Goal: Task Accomplishment & Management: Manage account settings

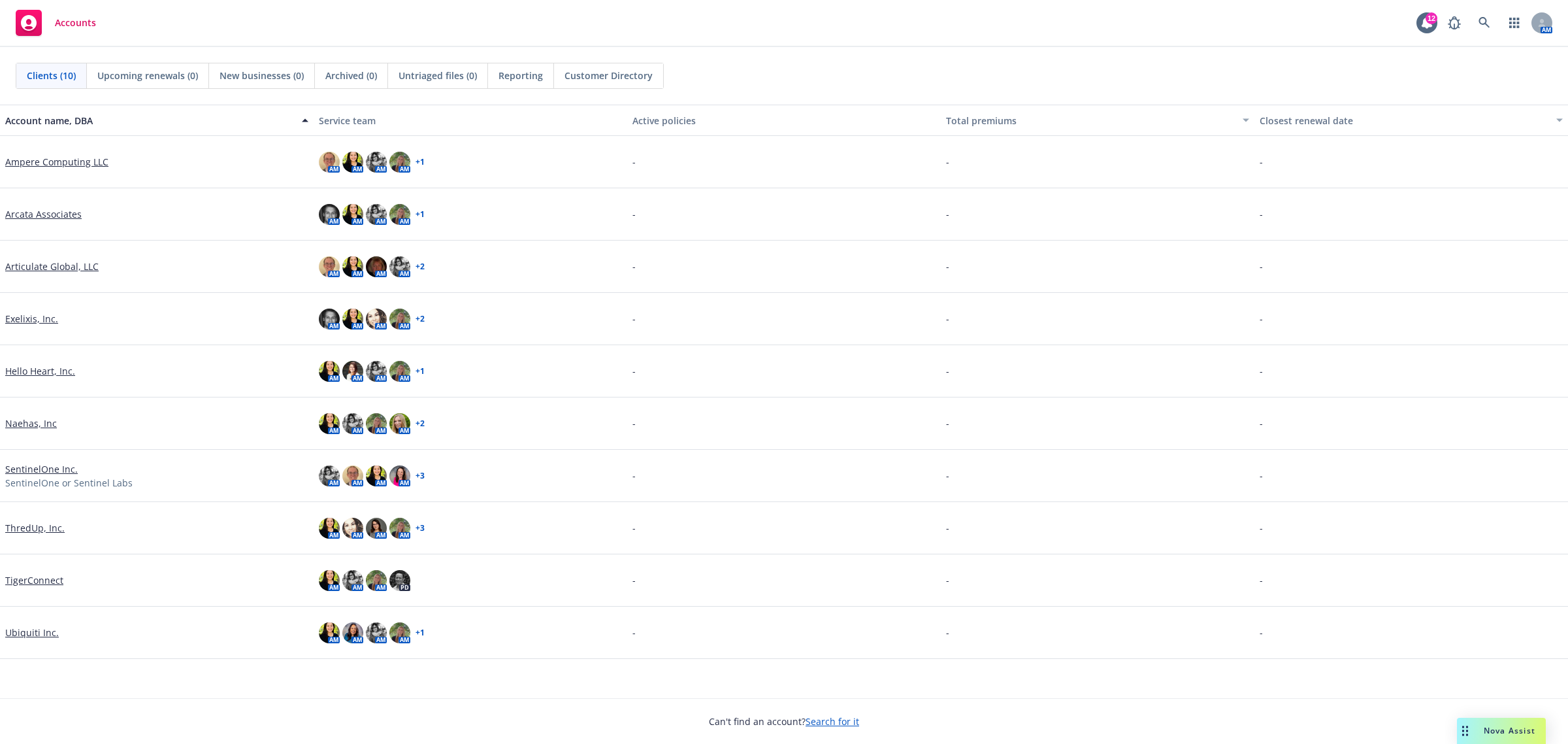
click at [41, 631] on link "Ubiquiti Inc." at bounding box center [32, 633] width 54 height 14
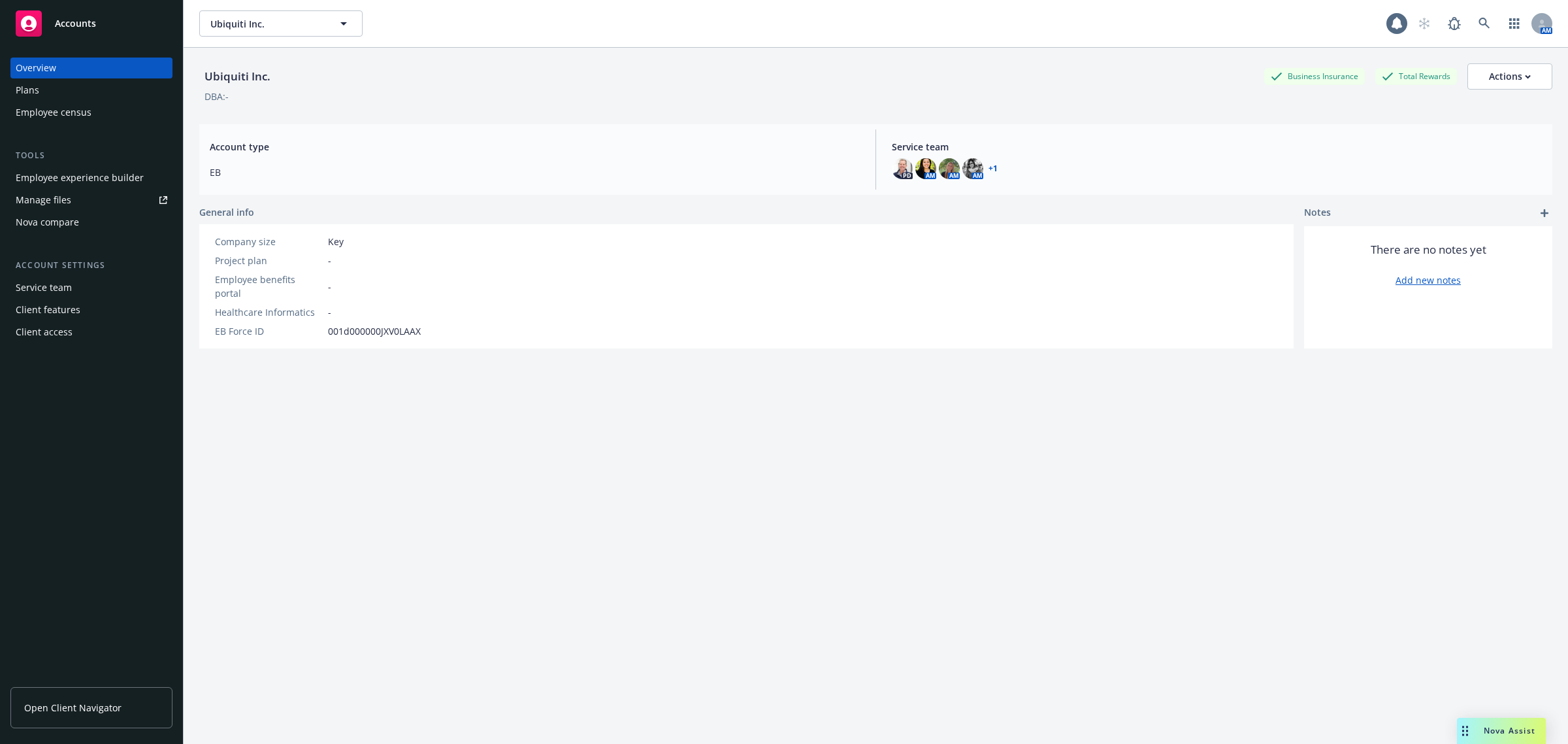
click at [102, 717] on link "Open Client Navigator" at bounding box center [91, 708] width 162 height 41
click at [93, 199] on link "Manage files" at bounding box center [91, 200] width 162 height 21
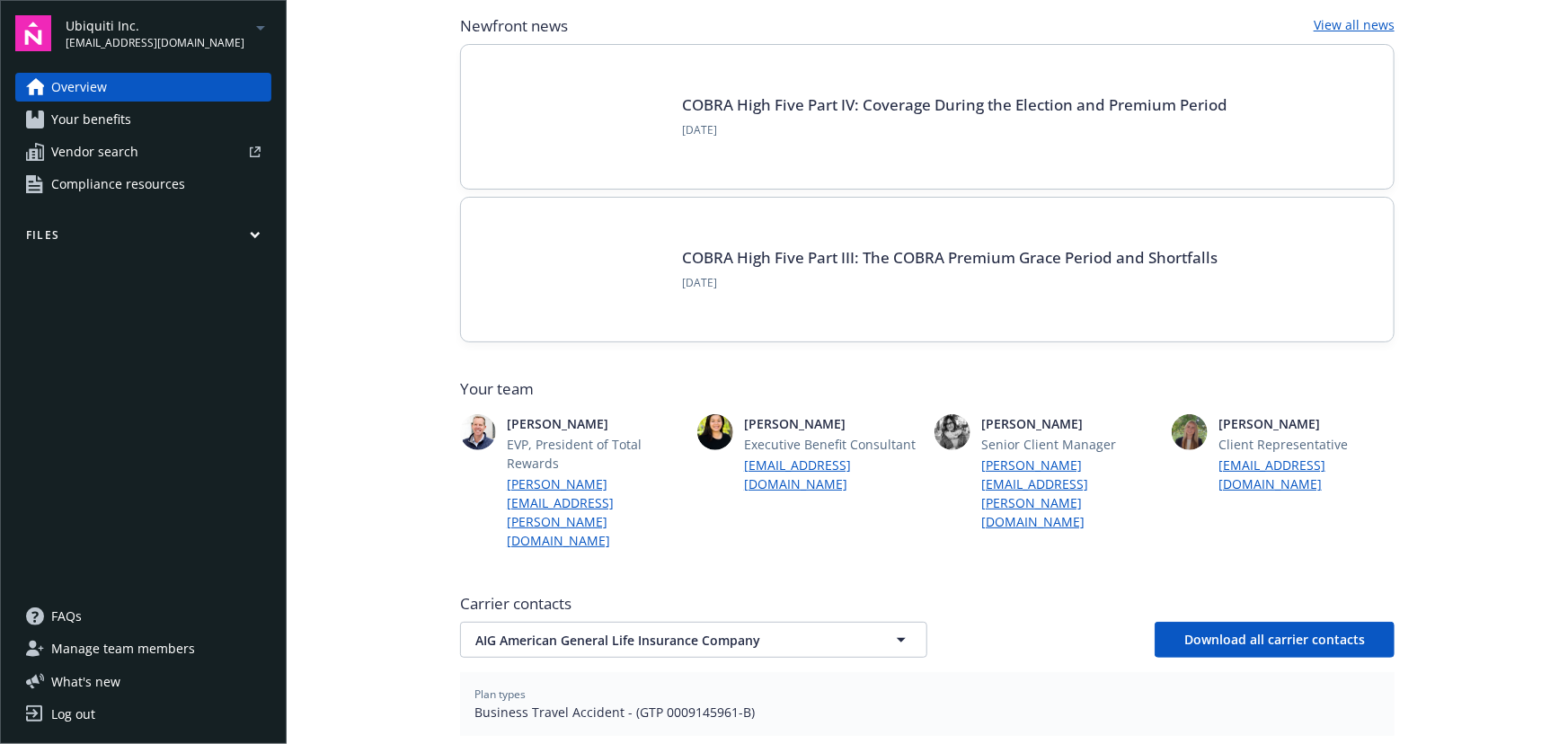
scroll to position [326, 0]
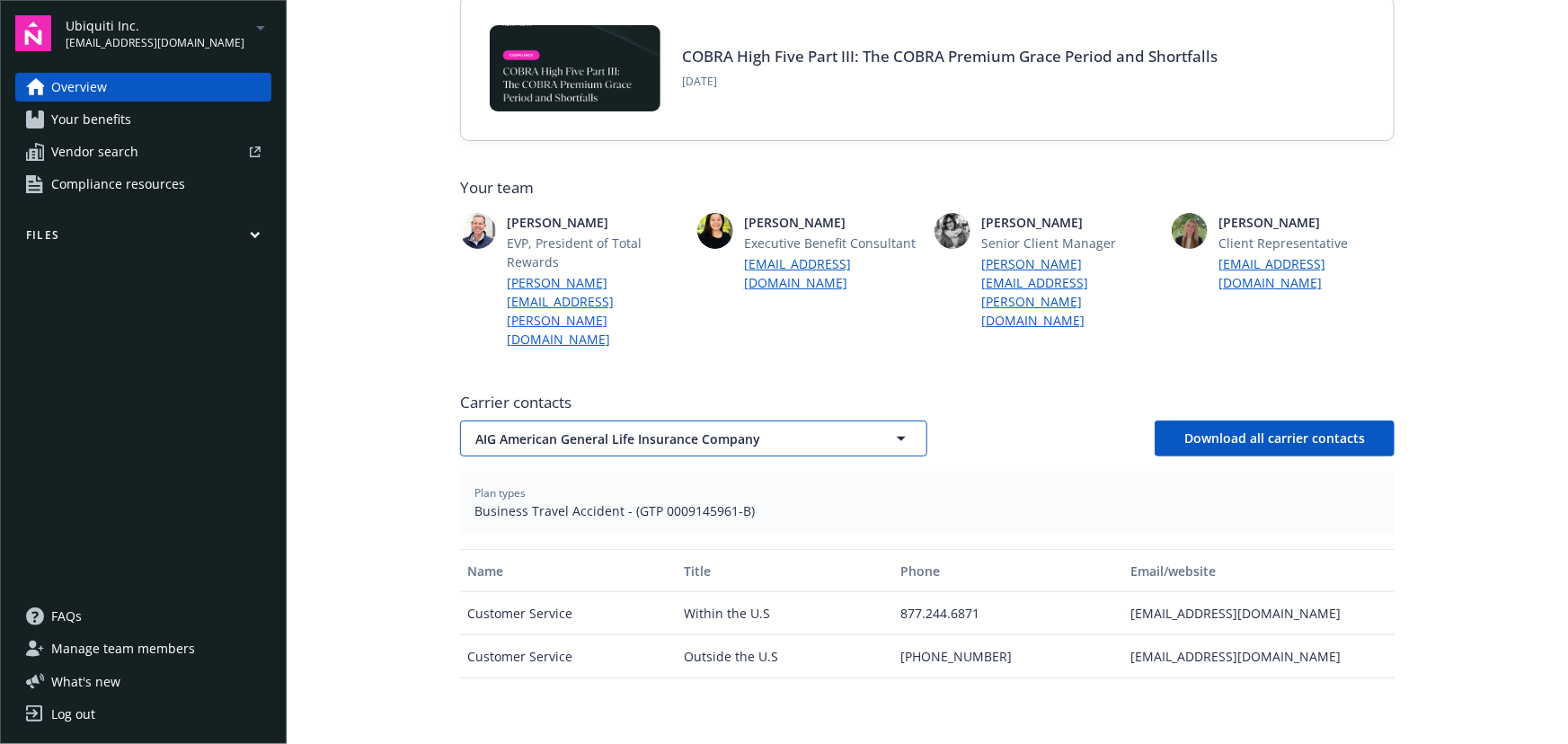
click at [714, 429] on span "AIG American General Life Insurance Company" at bounding box center [662, 439] width 374 height 19
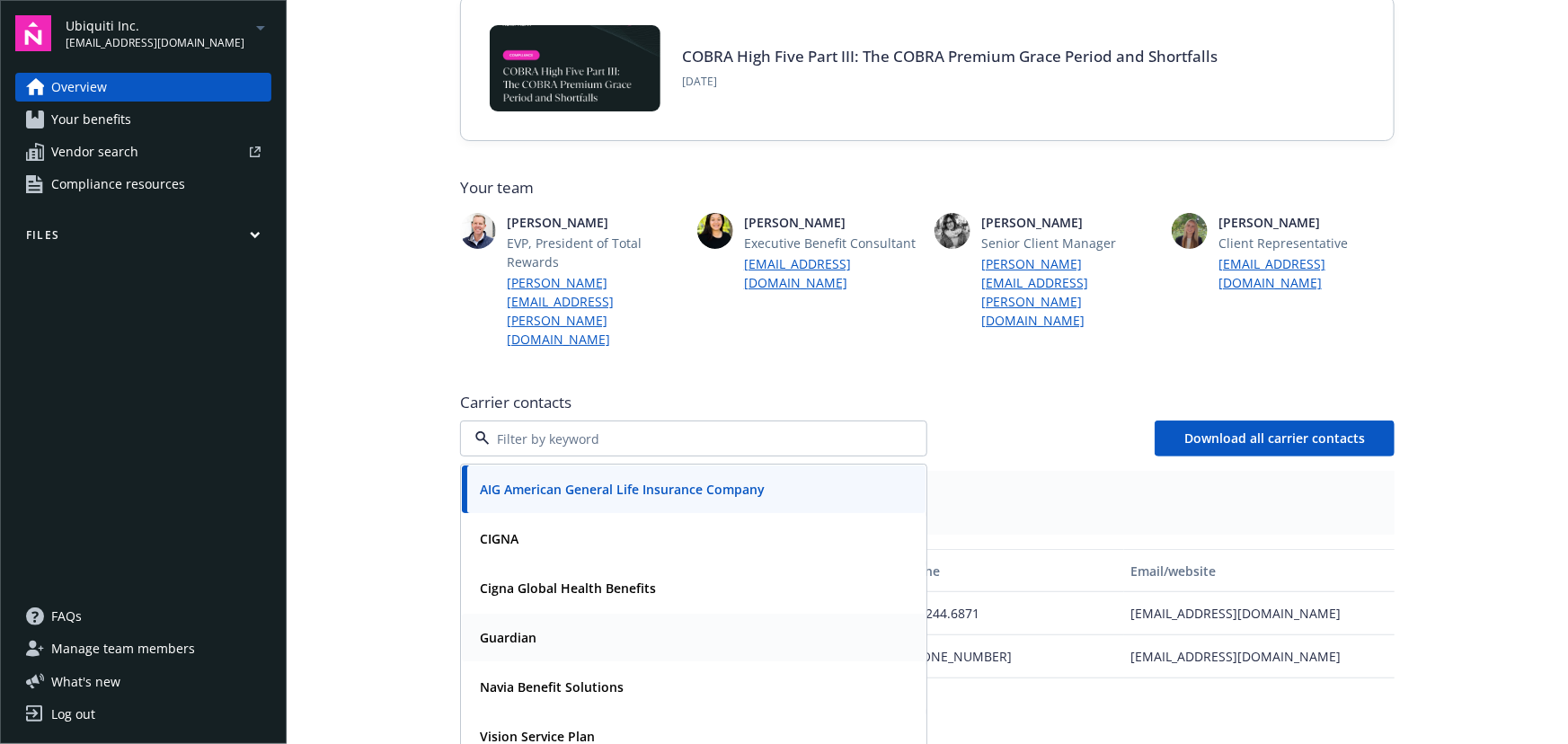
click at [614, 625] on div "Guardian" at bounding box center [694, 638] width 443 height 26
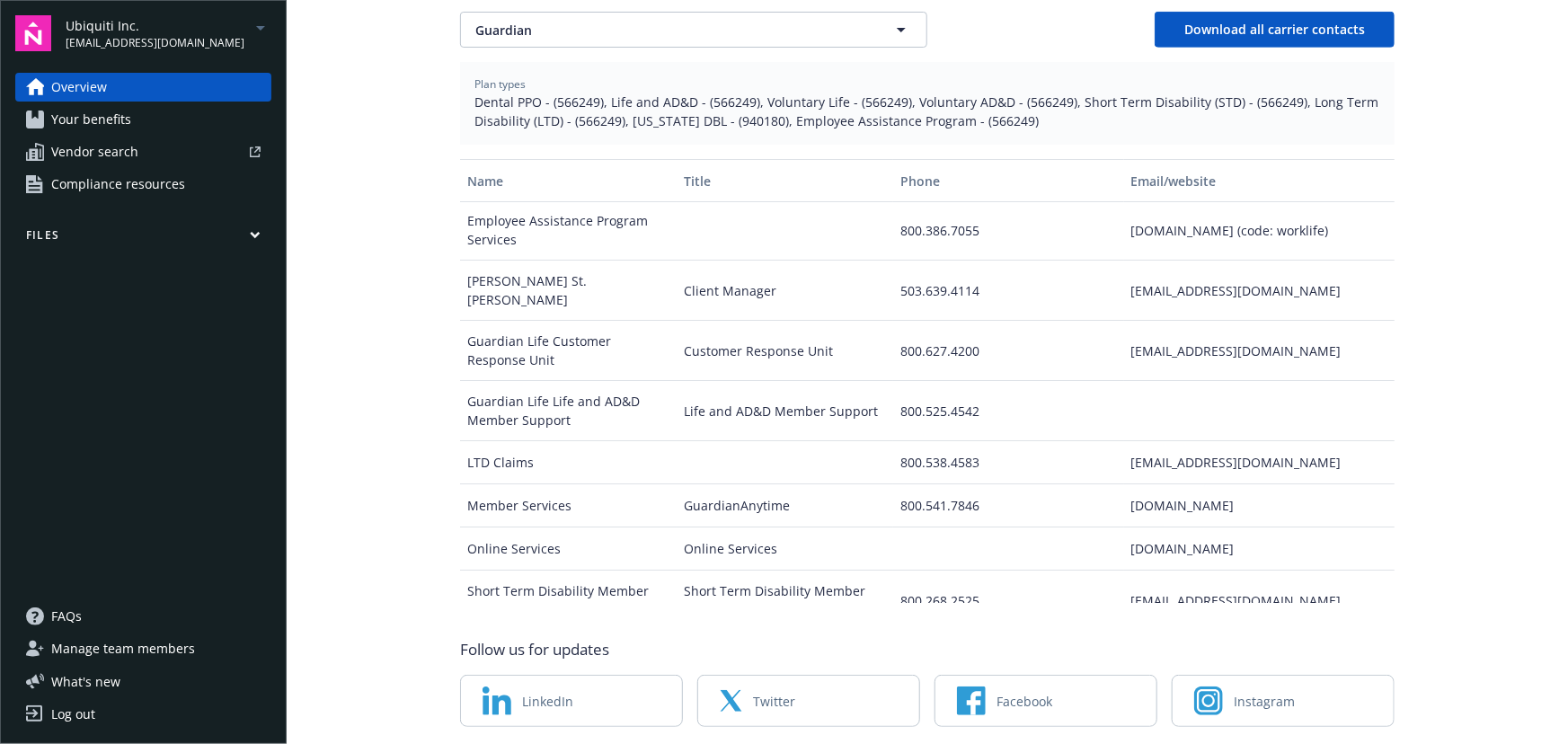
scroll to position [0, 0]
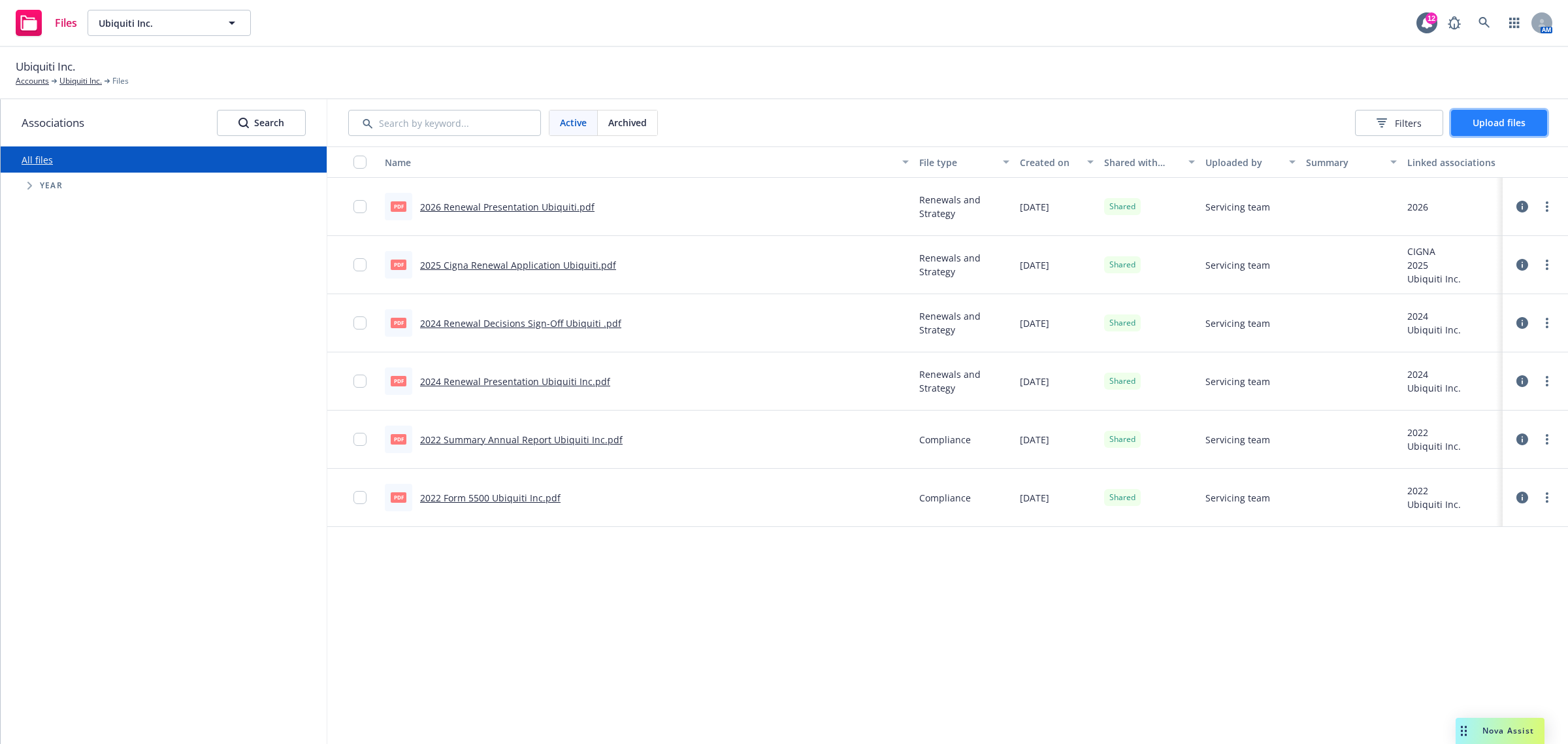
click at [1508, 131] on button "Upload files" at bounding box center [1499, 123] width 96 height 26
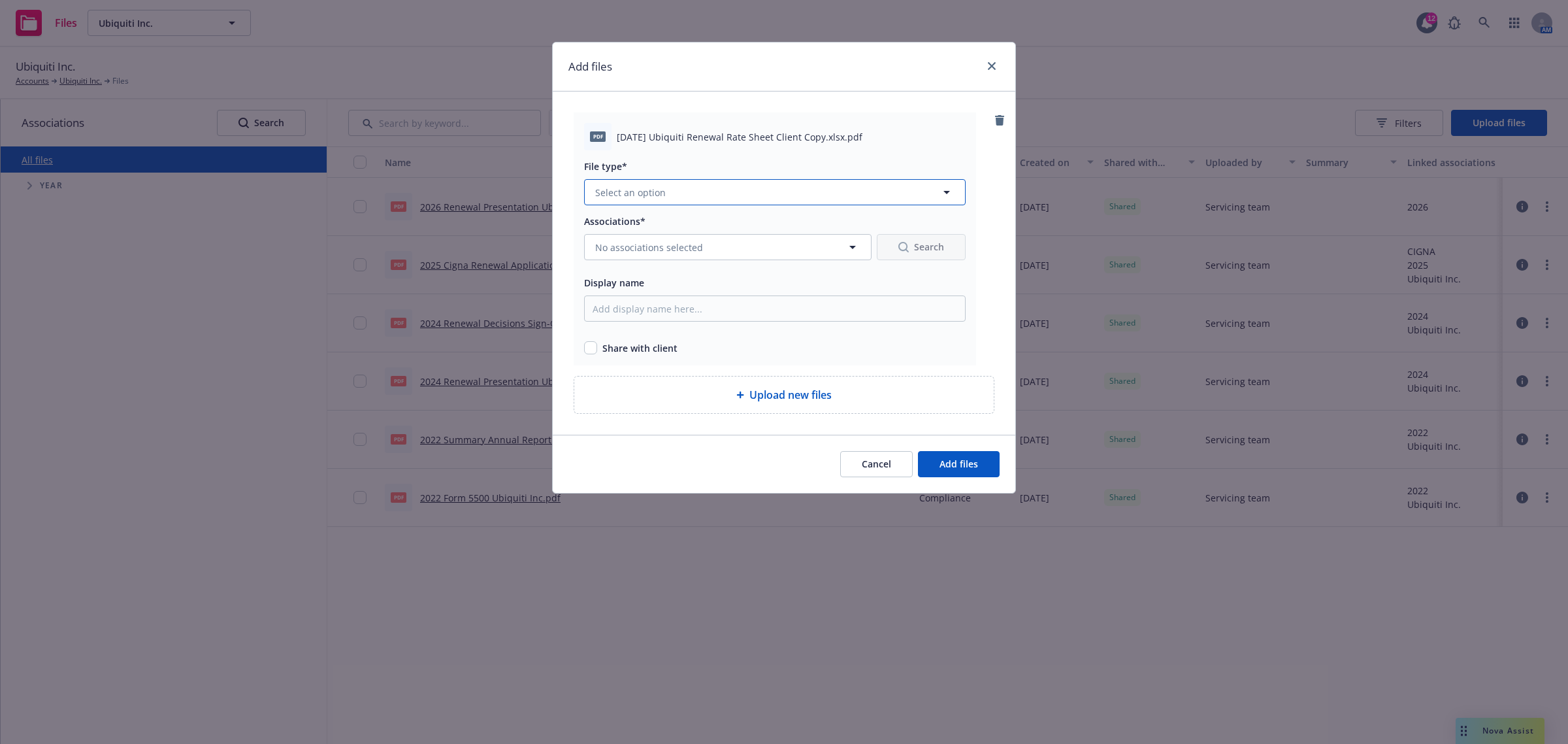
click at [700, 185] on button "Select an option" at bounding box center [775, 192] width 382 height 26
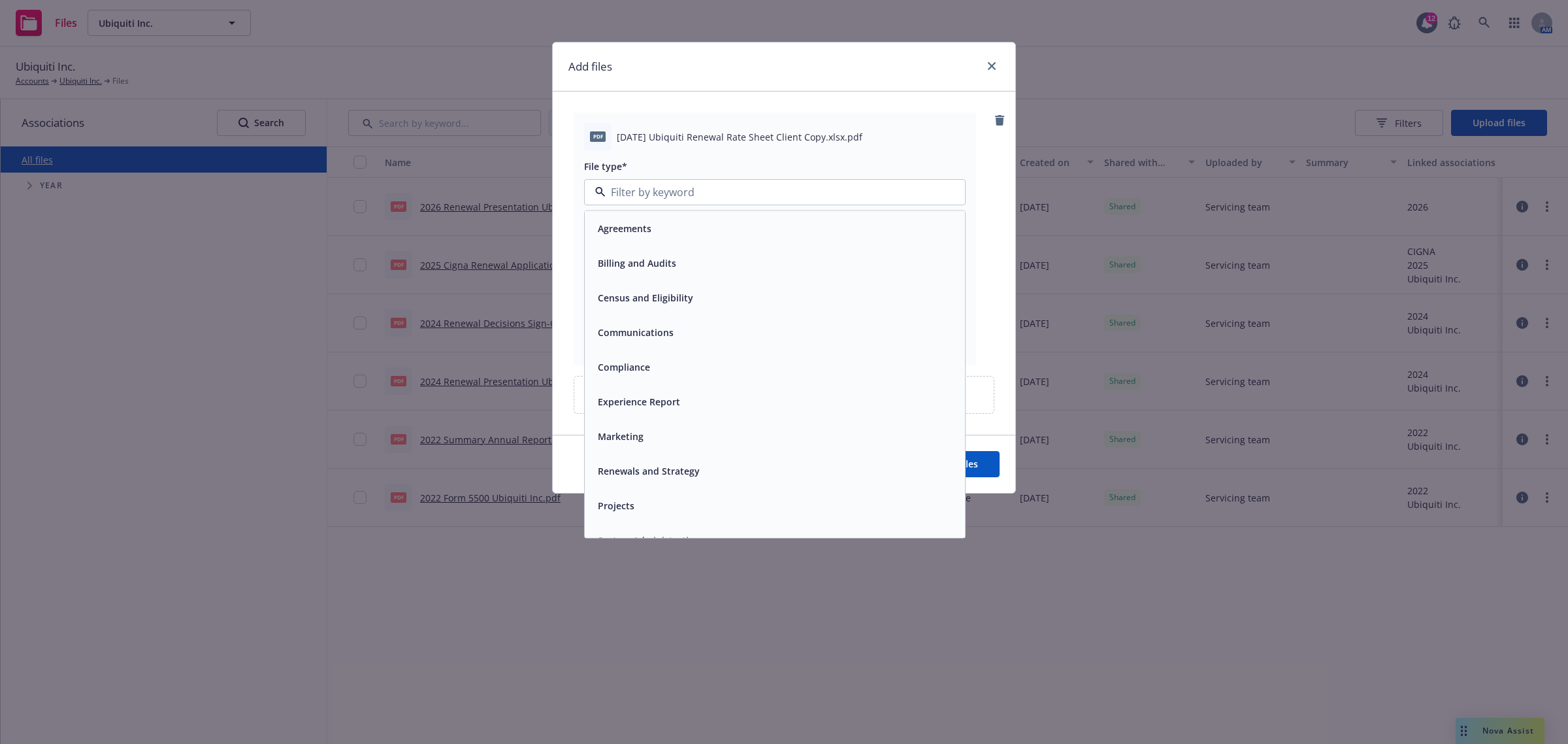
click at [742, 472] on div "Renewals and Strategy" at bounding box center [775, 471] width 364 height 19
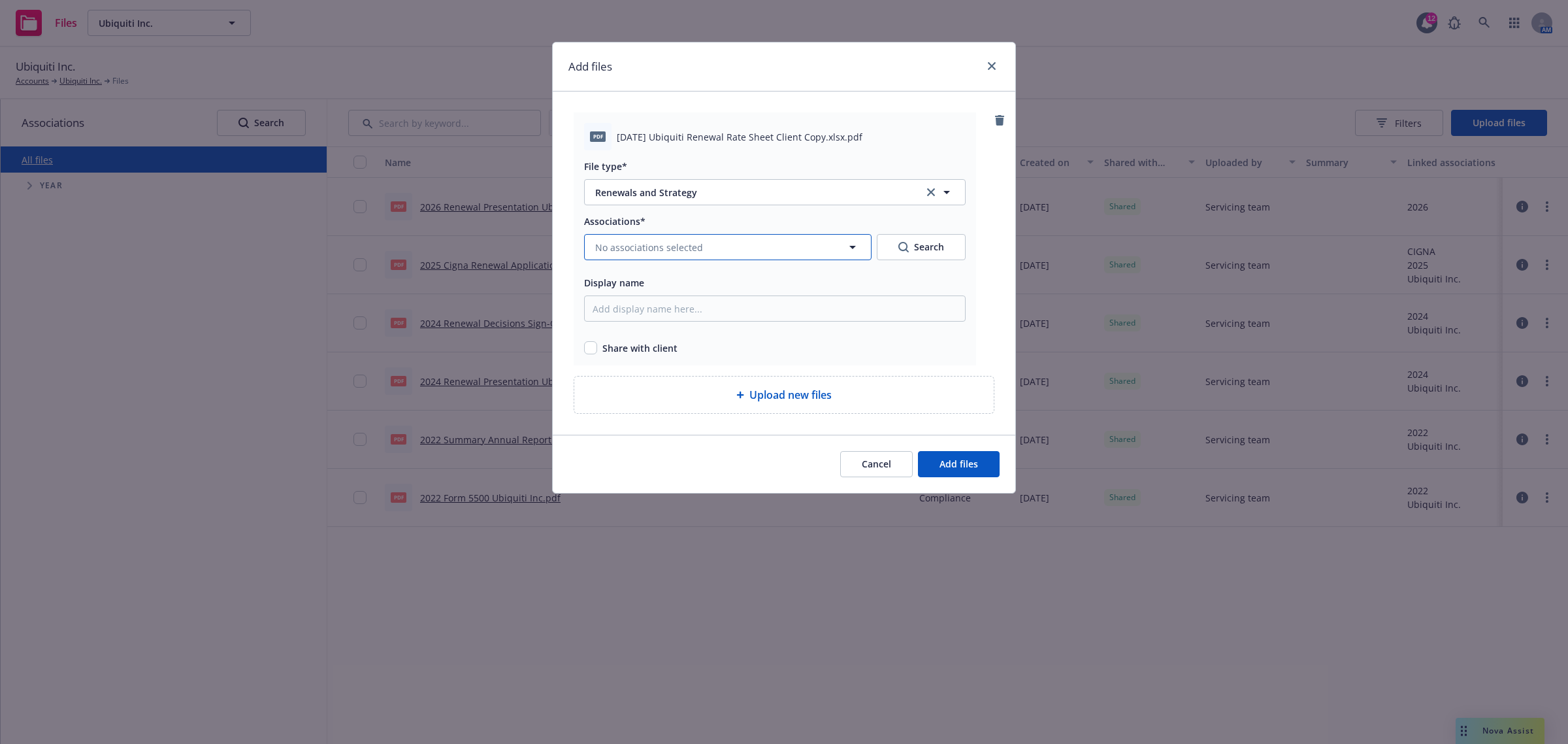
click at [674, 245] on span "No associations selected" at bounding box center [649, 248] width 108 height 14
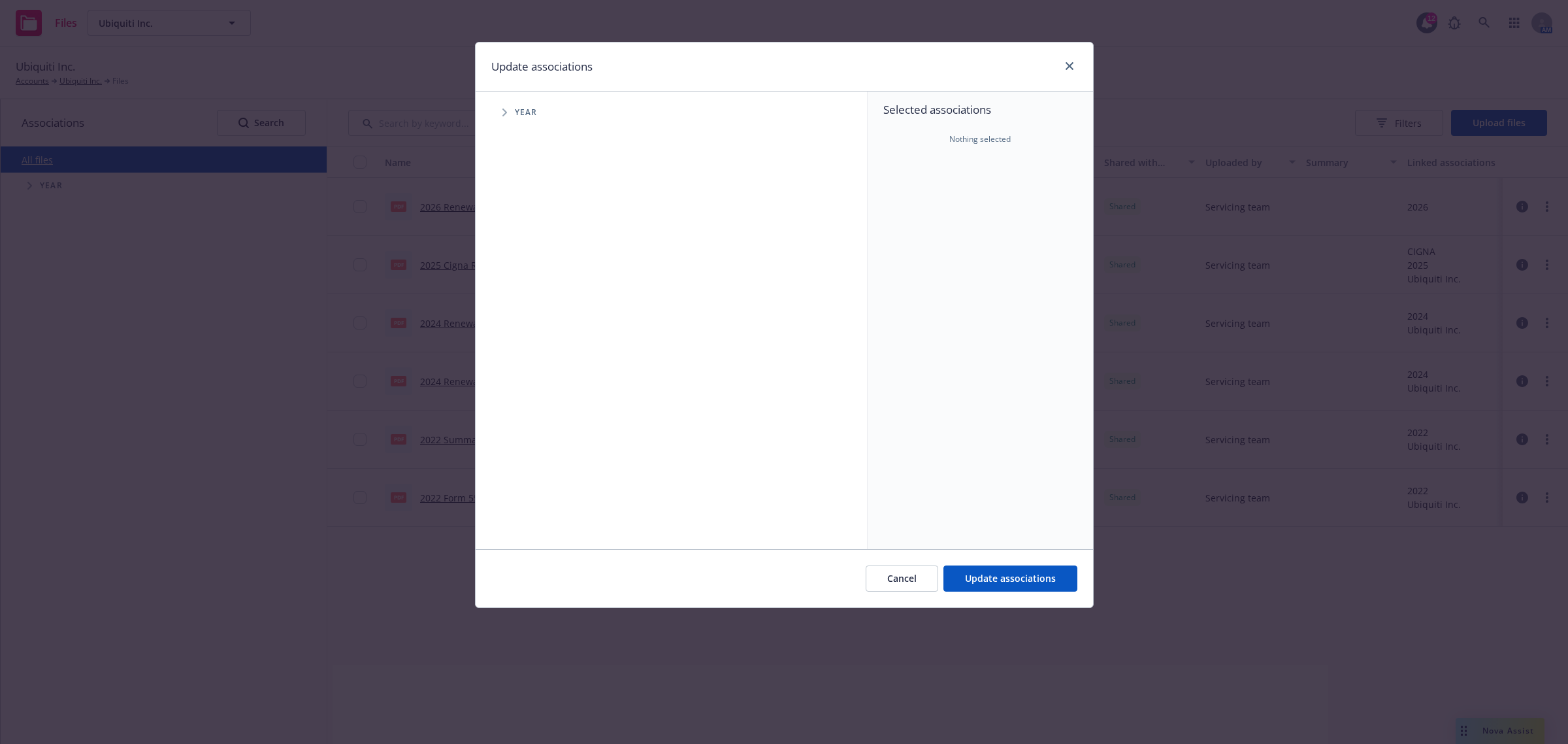
click at [507, 118] on span "Tree Example" at bounding box center [504, 112] width 21 height 21
click at [533, 323] on input "Tree Example" at bounding box center [538, 321] width 13 height 13
click at [537, 318] on input "Tree Example" at bounding box center [538, 321] width 13 height 13
checkbox input "false"
click at [533, 294] on input "Tree Example" at bounding box center [538, 291] width 13 height 13
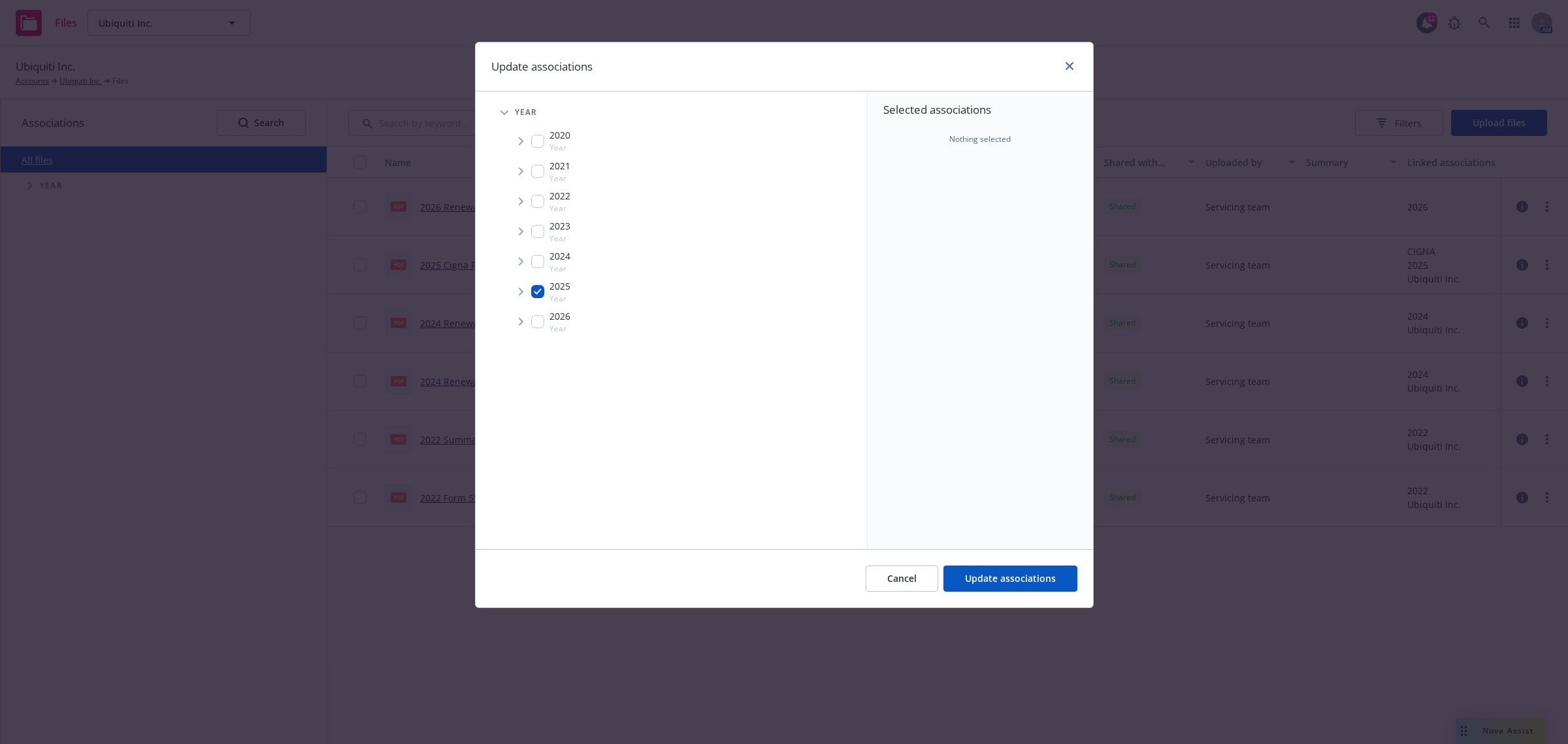
checkbox input "true"
click at [529, 289] on span "Tree Example" at bounding box center [520, 292] width 21 height 21
click at [1018, 571] on button "Update associations" at bounding box center [1010, 578] width 134 height 26
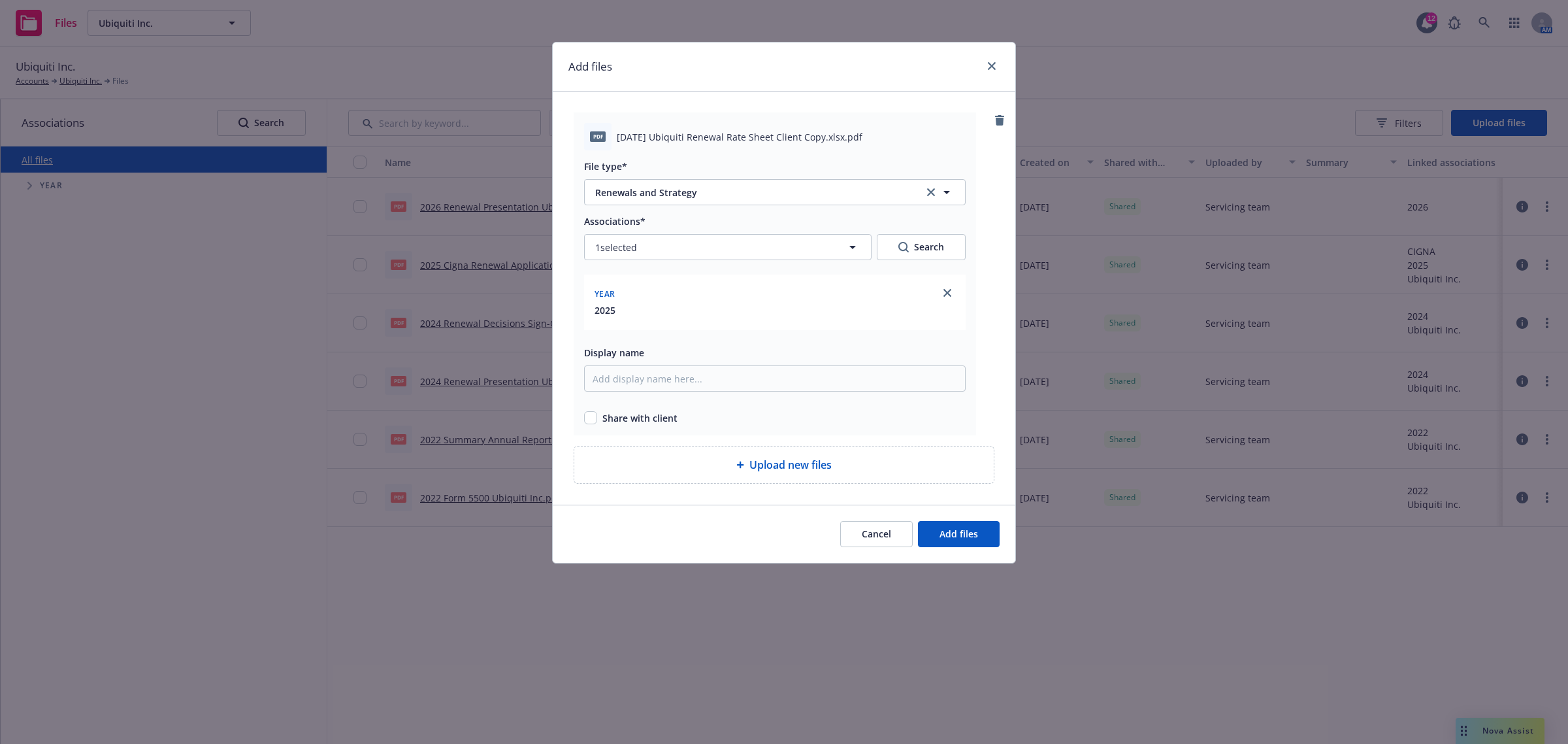
click at [762, 393] on div "Associations* 1 selected Search Year 2025 Display name Share with client" at bounding box center [775, 319] width 382 height 212
click at [761, 386] on input "Display name" at bounding box center [775, 378] width 382 height 26
drag, startPoint x: 785, startPoint y: 380, endPoint x: 511, endPoint y: 386, distance: 274.1
click at [511, 386] on div "Add files pdf 11.1.2025 Ubiquiti Renewal Rate Sheet Client Copy.xlsx.pdf File t…" at bounding box center [784, 372] width 1568 height 744
type input "2025.11.01 Renewal Rate Sheet Ubiquiti"
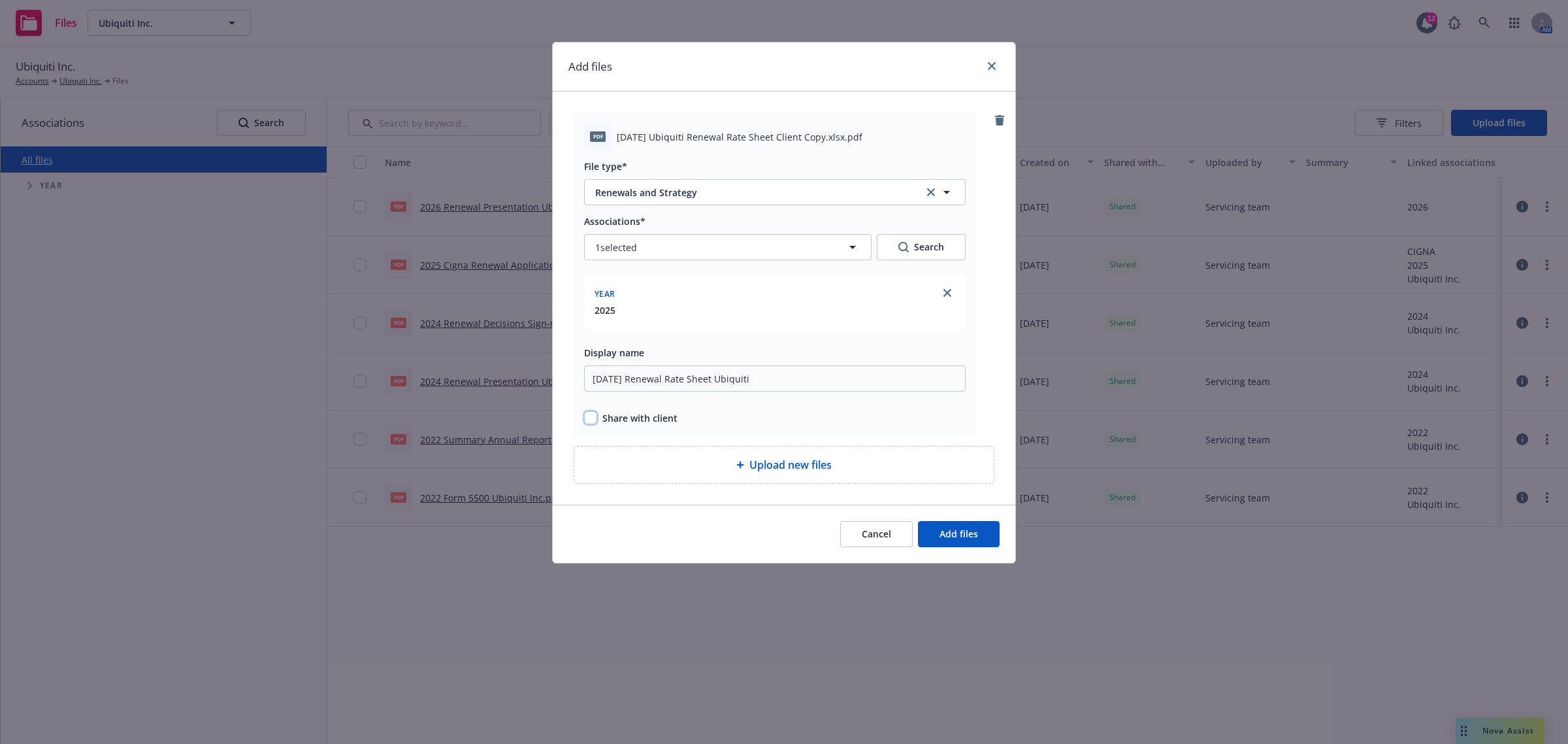
drag, startPoint x: 595, startPoint y: 419, endPoint x: 621, endPoint y: 433, distance: 29.5
click at [593, 419] on input "checkbox" at bounding box center [590, 417] width 13 height 13
checkbox input "true"
click at [964, 534] on span "Add files" at bounding box center [959, 534] width 38 height 12
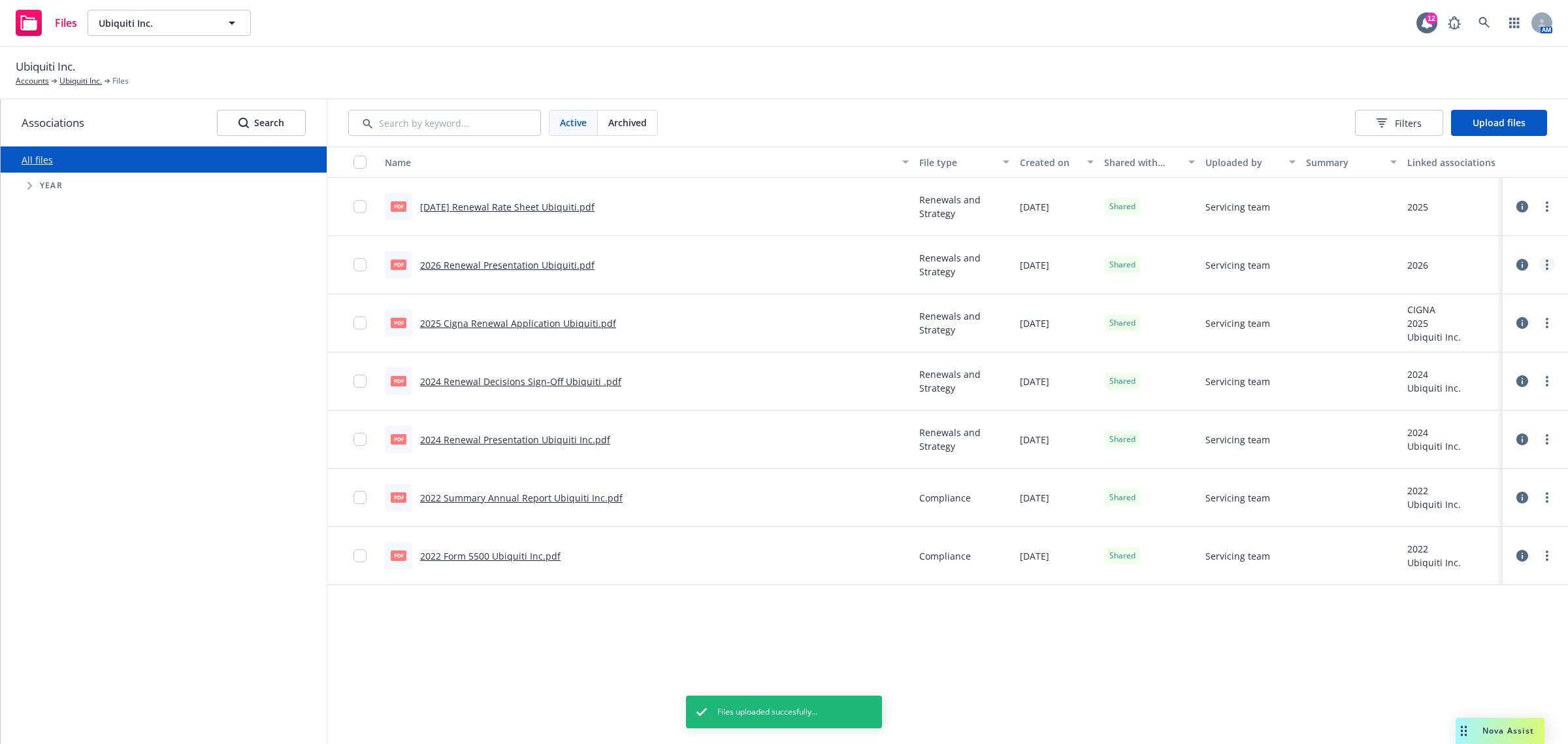
click at [1546, 260] on icon "more" at bounding box center [1547, 264] width 3 height 10
click at [1479, 368] on link "Edit" at bounding box center [1489, 371] width 130 height 26
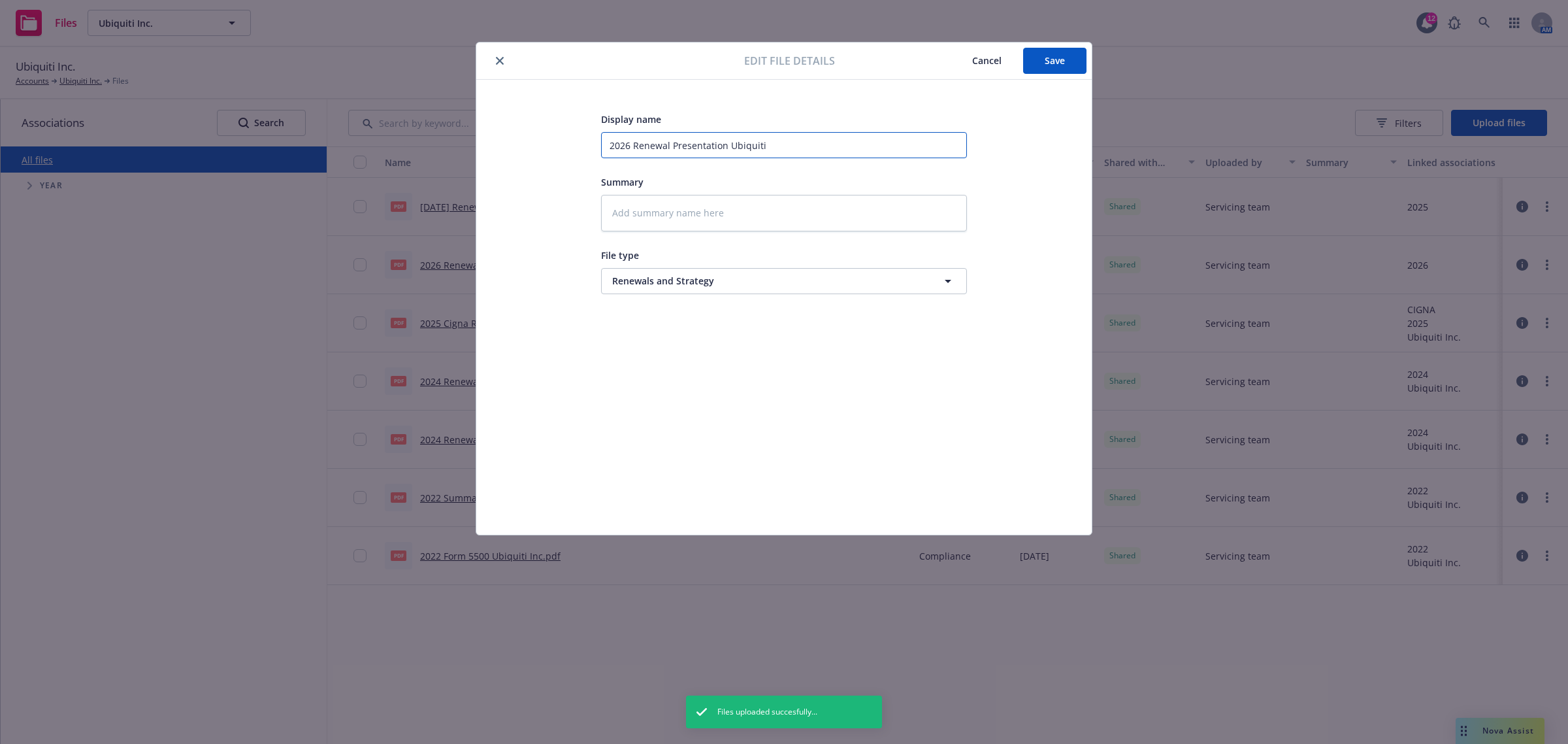
click at [631, 146] on input "2026 Renewal Presentation Ubiquiti" at bounding box center [784, 145] width 366 height 26
type textarea "x"
type input "202 Renewal Presentation Ubiquiti"
type textarea "x"
type input "2025 Renewal Presentation Ubiquiti"
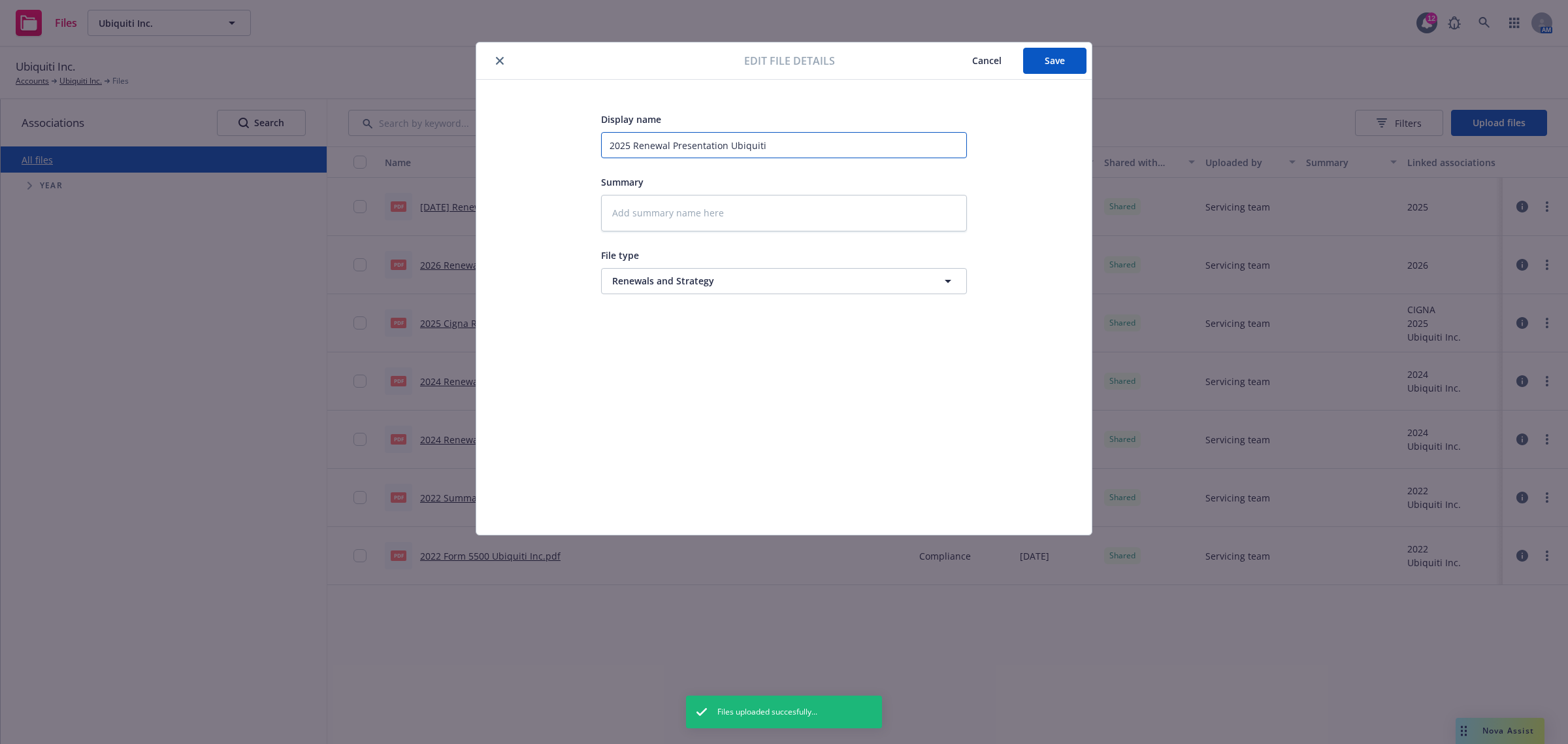
type textarea "x"
type input "2025. Renewal Presentation Ubiquiti"
type textarea "x"
type input "2025.1 Renewal Presentation Ubiquiti"
type textarea "x"
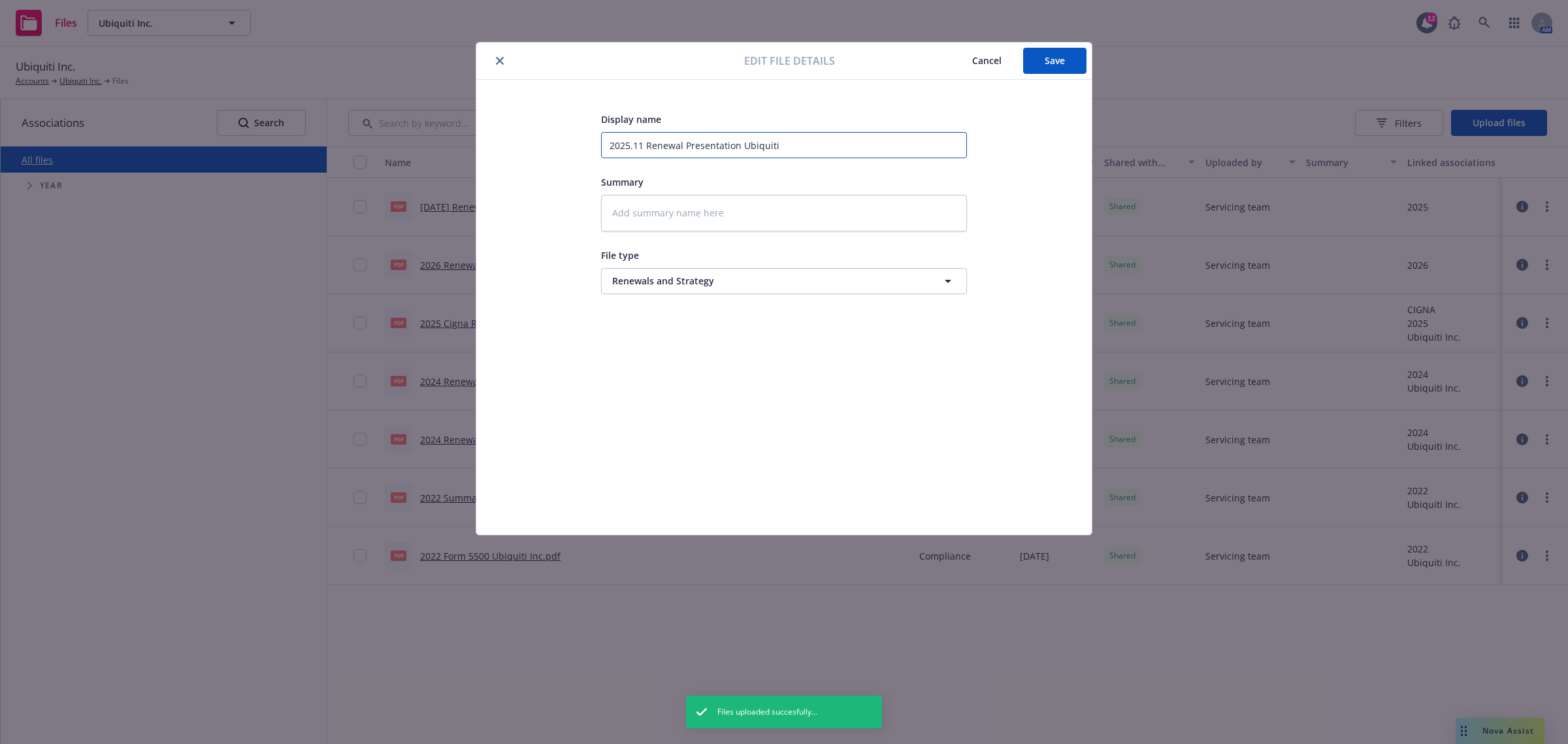
type input "2025.11 Renewal Presentation Ubiquiti"
type textarea "x"
type input "2025.11. Renewal Presentation Ubiquiti"
type textarea "x"
type input "2025.11.0 Renewal Presentation Ubiquiti"
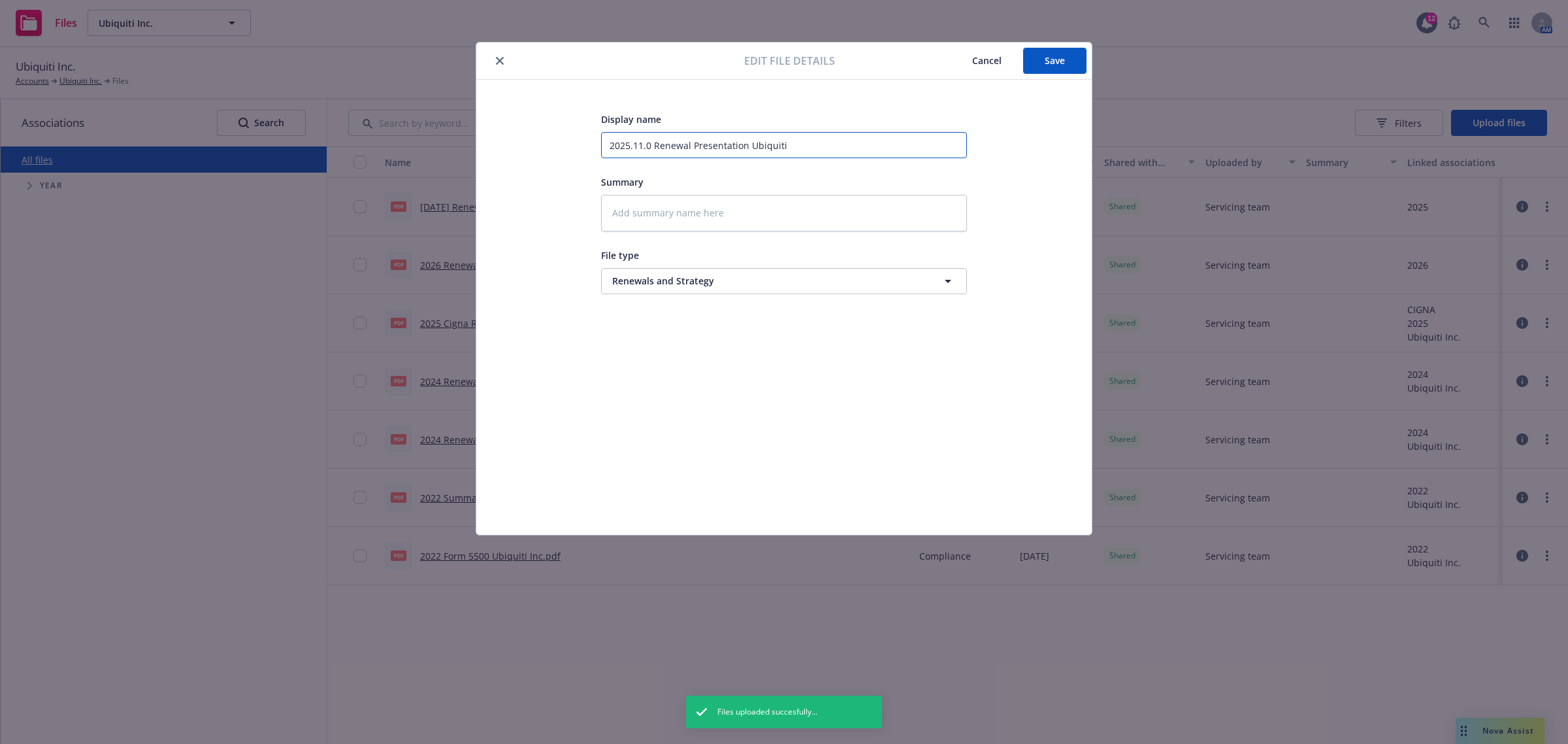
type textarea "x"
type input "2025.11.01 Renewal Presentation Ubiquiti"
type textarea "x"
type input "2025.11.01 Renewal Presentation Ubiquiti"
click at [1033, 56] on button "Save" at bounding box center [1054, 61] width 63 height 26
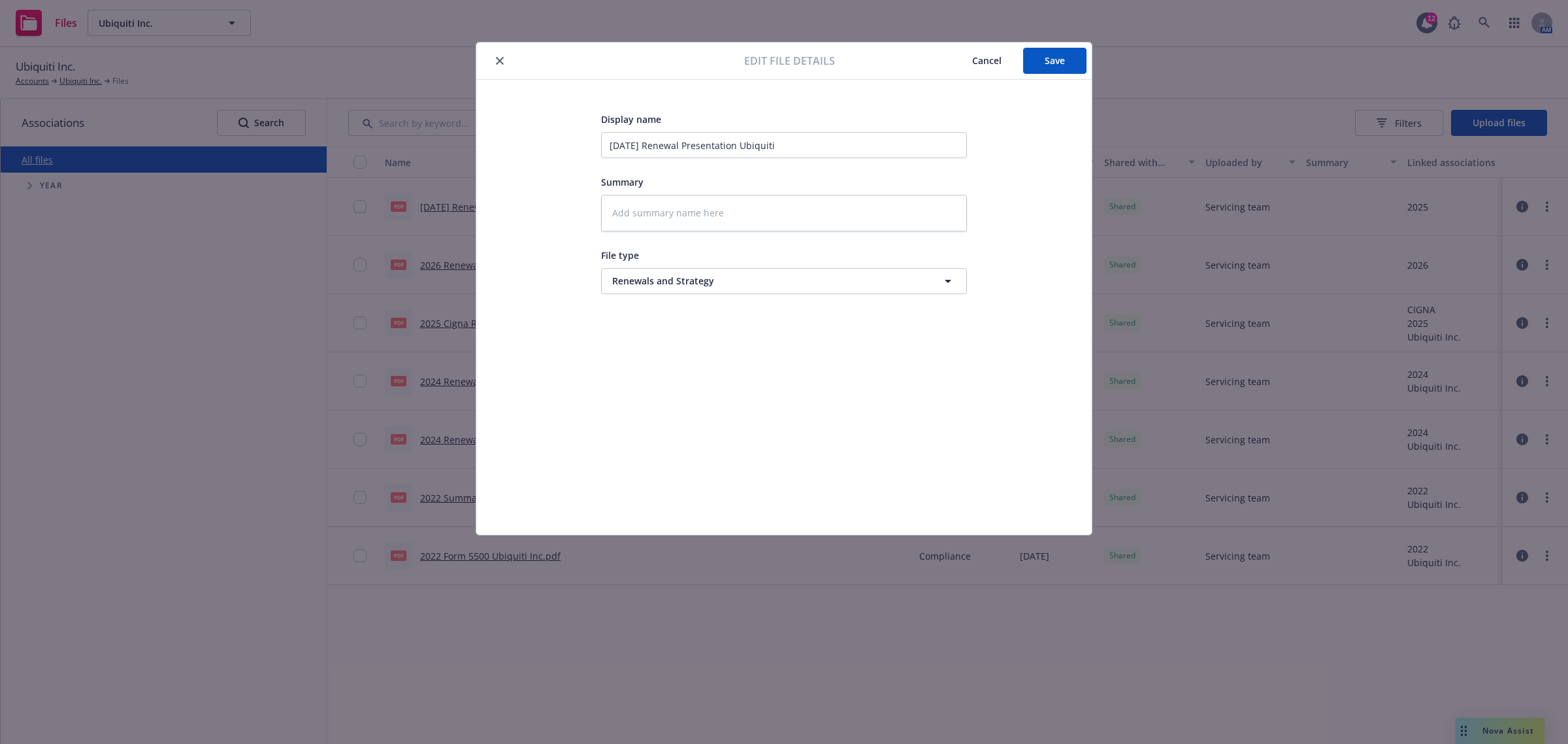
type textarea "x"
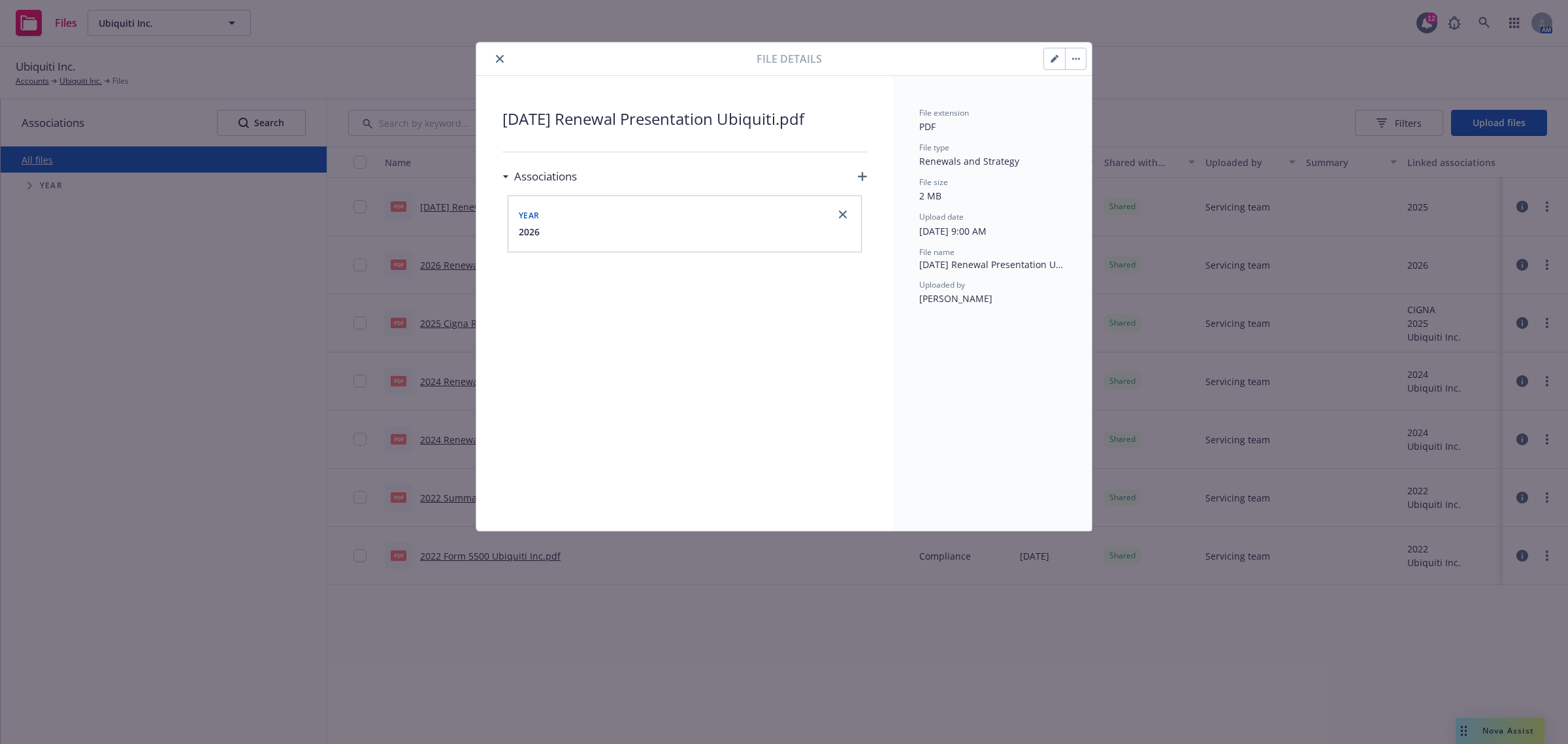
click at [504, 57] on button "close" at bounding box center [500, 58] width 16 height 16
